Goal: Transaction & Acquisition: Purchase product/service

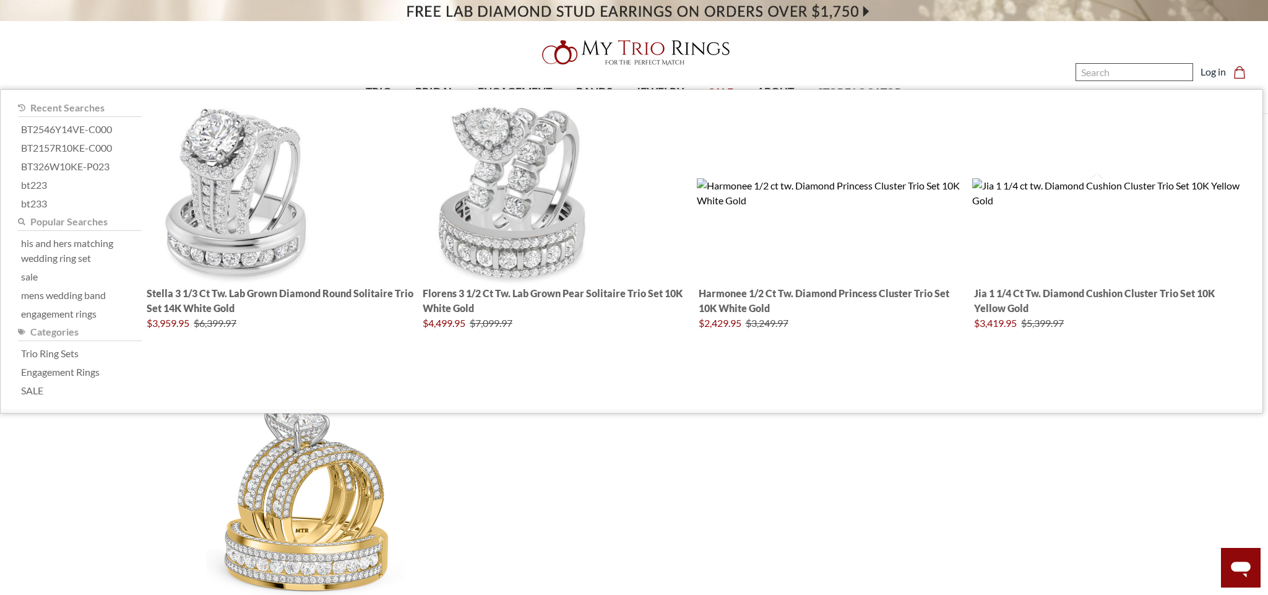
click at [1107, 67] on input "Search" at bounding box center [1135, 72] width 118 height 18
paste input "BT2441Y14K-Z295"
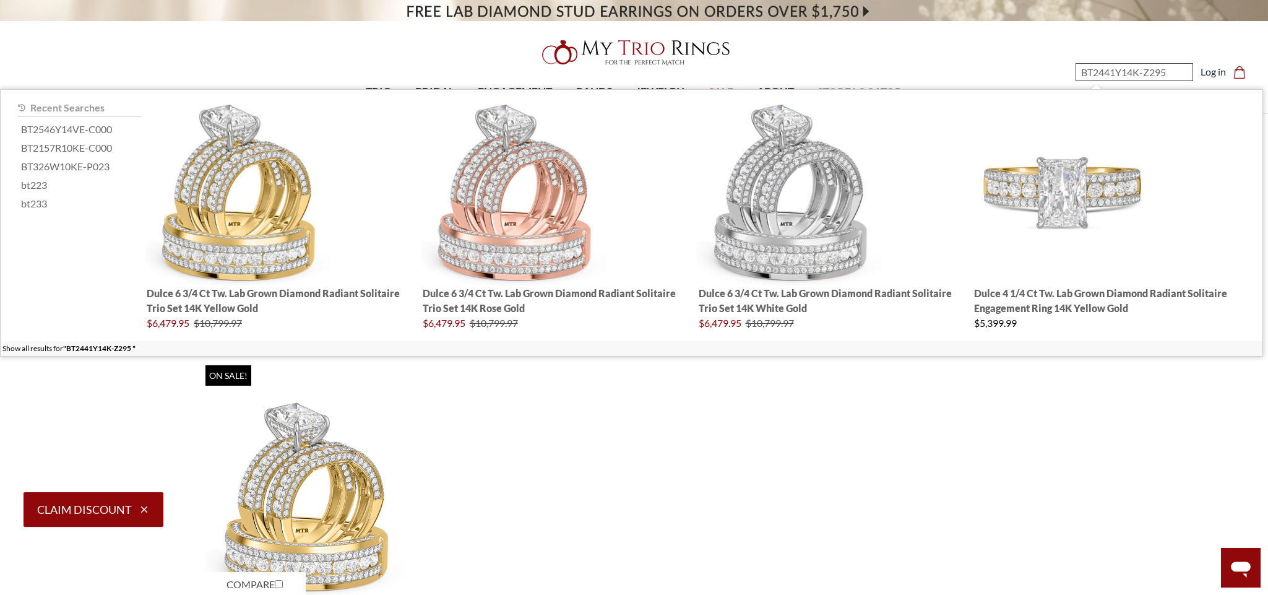
type input "BT2441Y14K-Z295"
